Goal: Find specific page/section: Find specific page/section

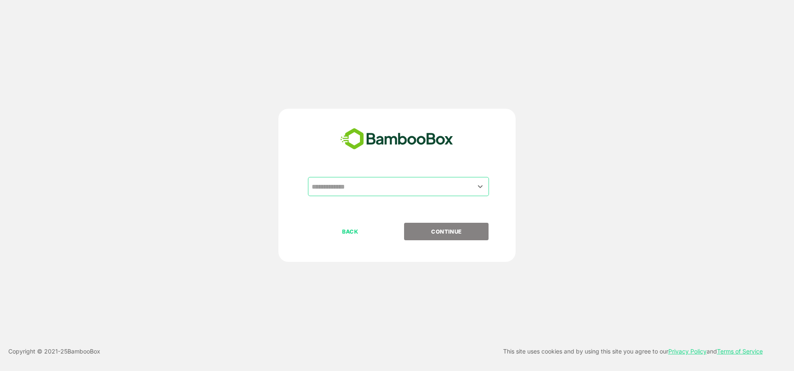
click at [366, 189] on input "text" at bounding box center [399, 187] width 178 height 16
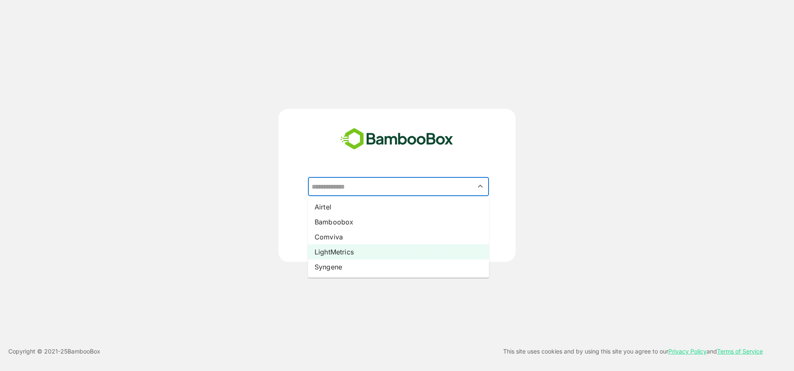
click at [346, 254] on li "LightMetrics" at bounding box center [398, 251] width 181 height 15
type input "**********"
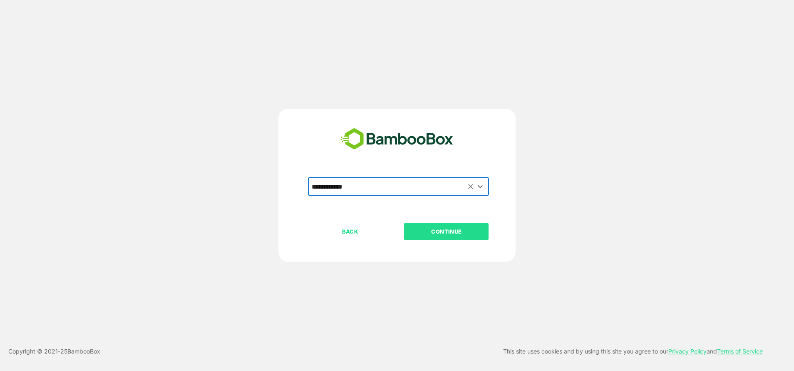
click at [473, 232] on p "CONTINUE" at bounding box center [446, 231] width 83 height 9
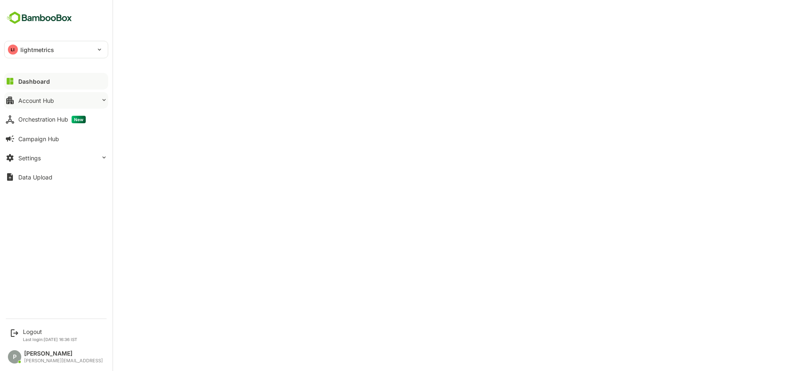
click at [41, 98] on div "Account Hub" at bounding box center [36, 100] width 36 height 7
click at [45, 101] on div "Account Hub" at bounding box center [36, 100] width 36 height 7
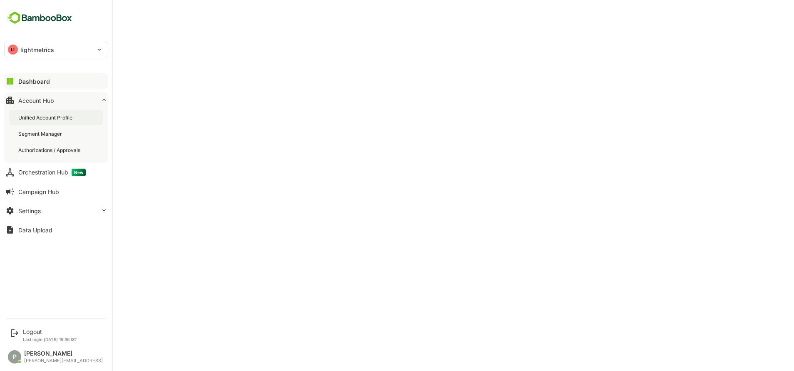
click at [67, 118] on div "Unified Account Profile" at bounding box center [46, 117] width 56 height 7
